Goal: Navigation & Orientation: Find specific page/section

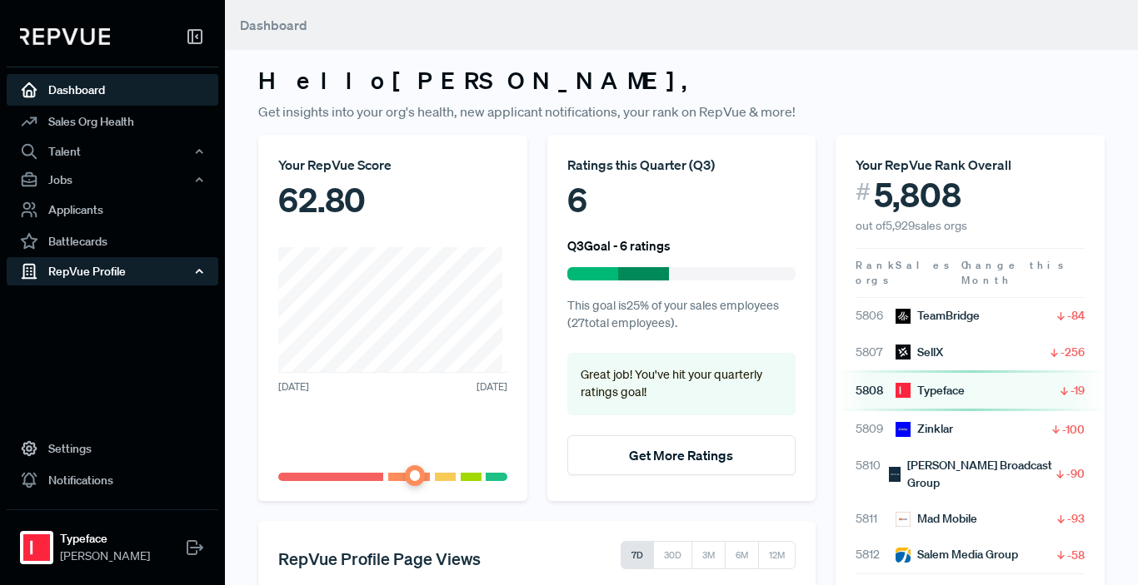
click at [76, 281] on div "RepVue Profile" at bounding box center [113, 271] width 212 height 28
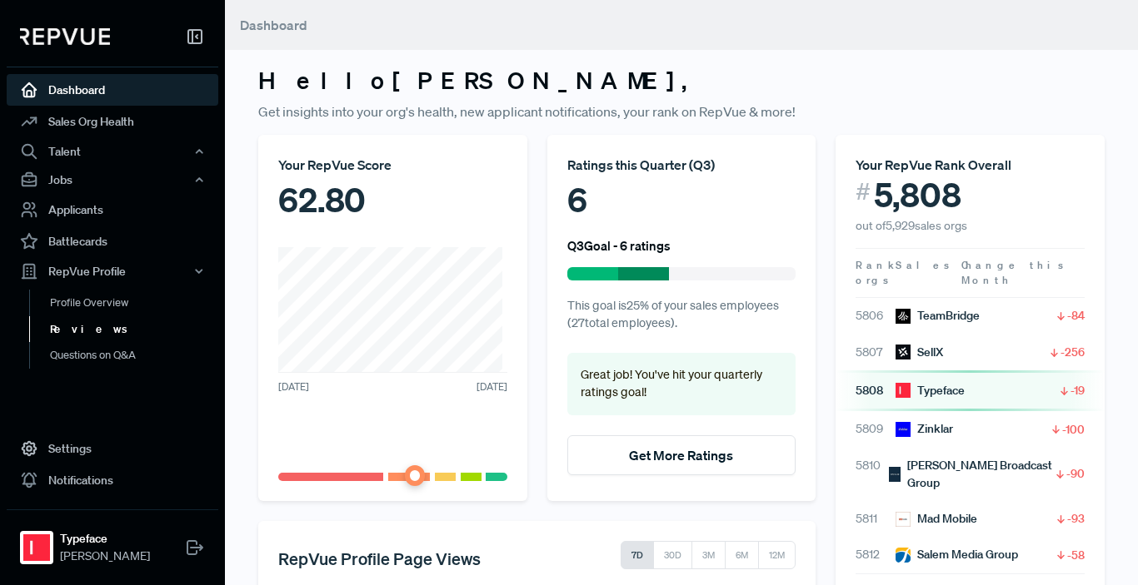
click at [67, 321] on link "Reviews" at bounding box center [135, 329] width 212 height 27
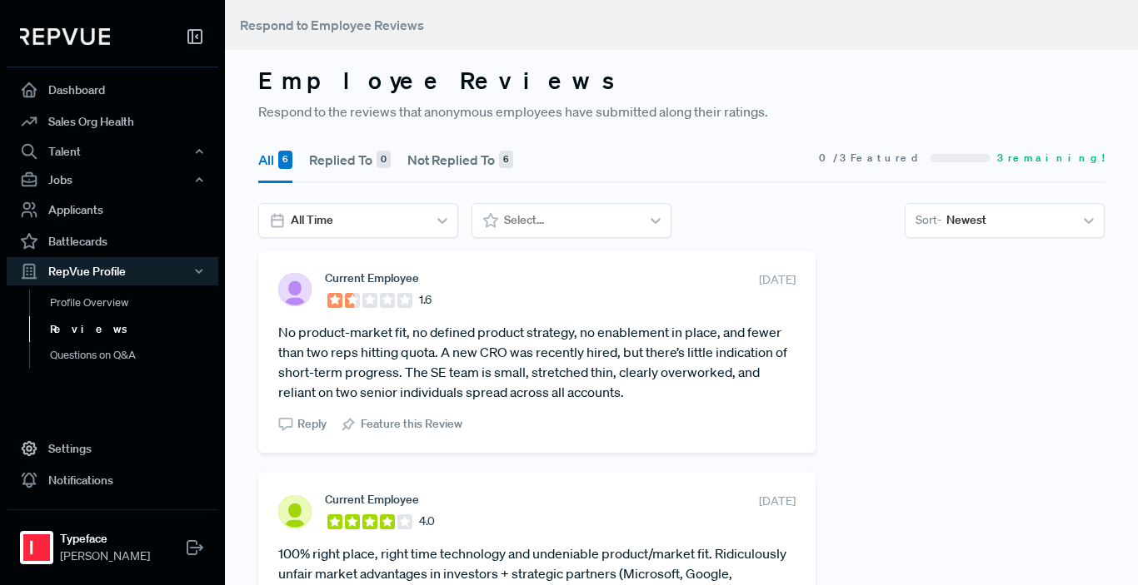
click at [308, 74] on h3 "Employee Reviews" at bounding box center [681, 81] width 846 height 28
